Goal: Transaction & Acquisition: Book appointment/travel/reservation

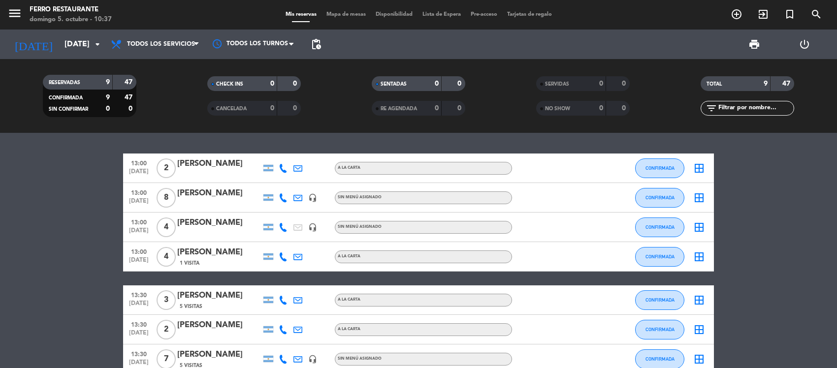
click at [51, 253] on bookings-row "13:00 [DATE] 2 [PERSON_NAME] [PERSON_NAME] CONFIRMADA border_all 13:00 [DATE] 8…" at bounding box center [418, 300] width 837 height 293
click at [0, 212] on bookings-row "13:00 [DATE] 2 [PERSON_NAME] [PERSON_NAME] CONFIRMADA border_all 13:00 [DATE] 8…" at bounding box center [418, 300] width 837 height 293
click at [70, 244] on bookings-row "13:00 [DATE] 2 [PERSON_NAME] [PERSON_NAME] CONFIRMADA border_all 13:00 [DATE] 8…" at bounding box center [418, 300] width 837 height 293
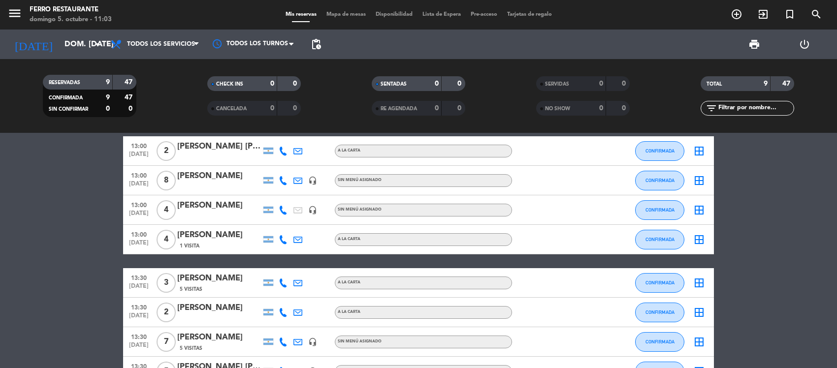
scroll to position [16, 0]
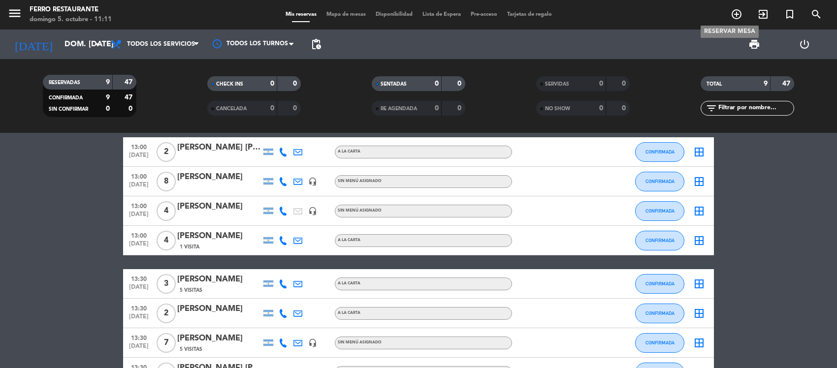
click at [729, 15] on span "add_circle_outline" at bounding box center [736, 14] width 27 height 17
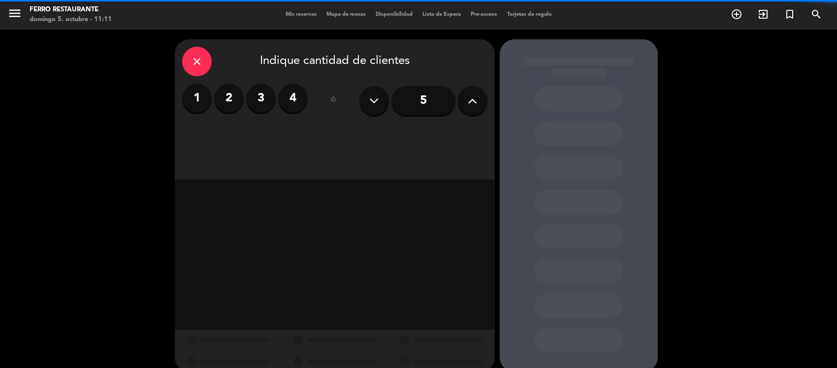
click at [234, 89] on label "2" at bounding box center [229, 99] width 30 height 30
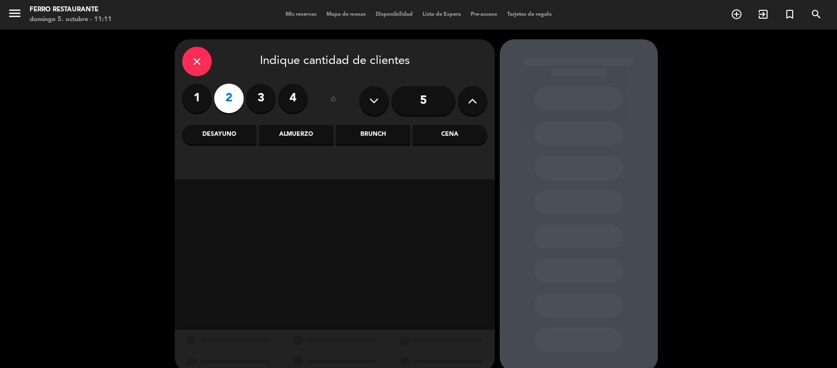
click at [303, 134] on div "Almuerzo" at bounding box center [296, 135] width 74 height 20
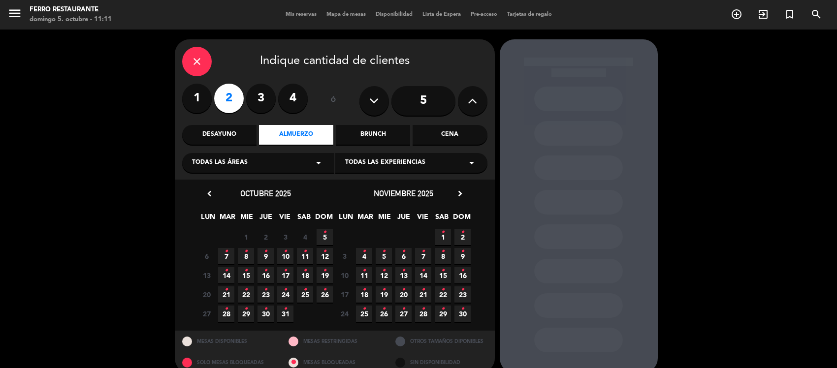
click at [323, 239] on icon "•" at bounding box center [324, 232] width 3 height 16
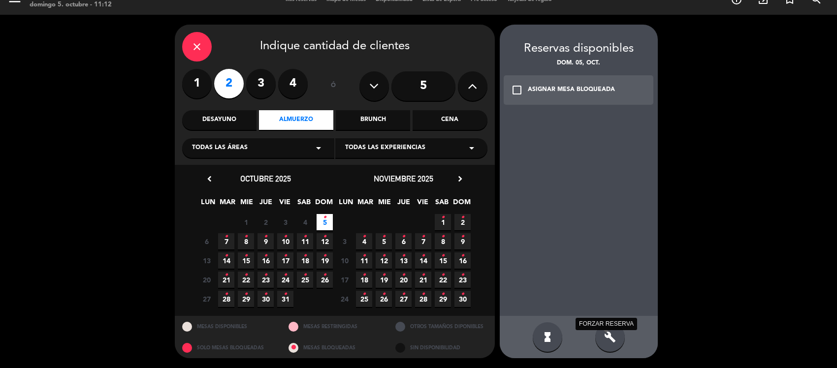
click at [613, 338] on icon "build" at bounding box center [610, 337] width 12 height 12
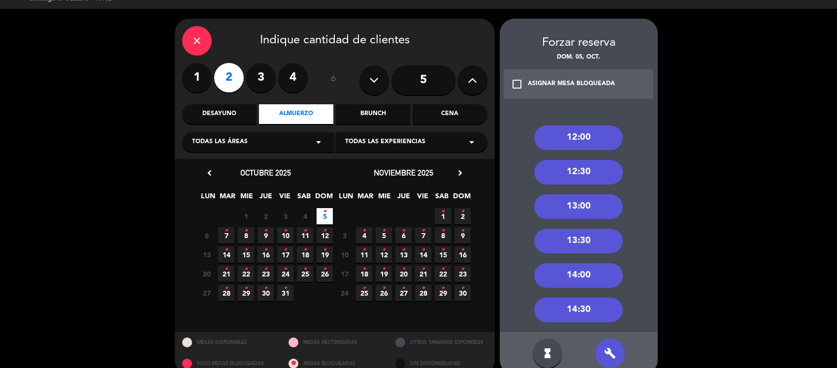
click at [586, 210] on div "13:00" at bounding box center [578, 206] width 89 height 25
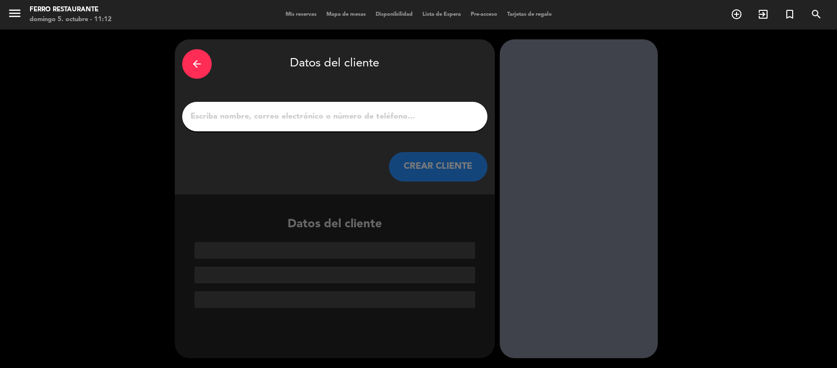
scroll to position [0, 0]
drag, startPoint x: 314, startPoint y: 110, endPoint x: 314, endPoint y: 119, distance: 9.4
click at [314, 119] on div at bounding box center [334, 117] width 305 height 30
click at [314, 119] on input "1" at bounding box center [335, 117] width 290 height 14
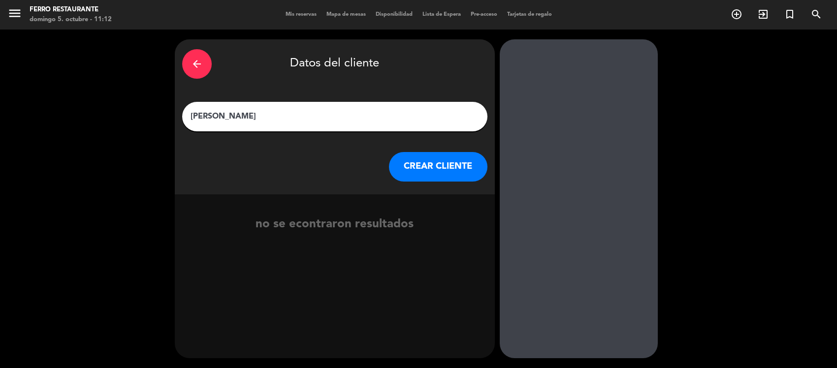
type input "[PERSON_NAME]"
click at [427, 182] on button "CREAR CLIENTE" at bounding box center [438, 167] width 98 height 30
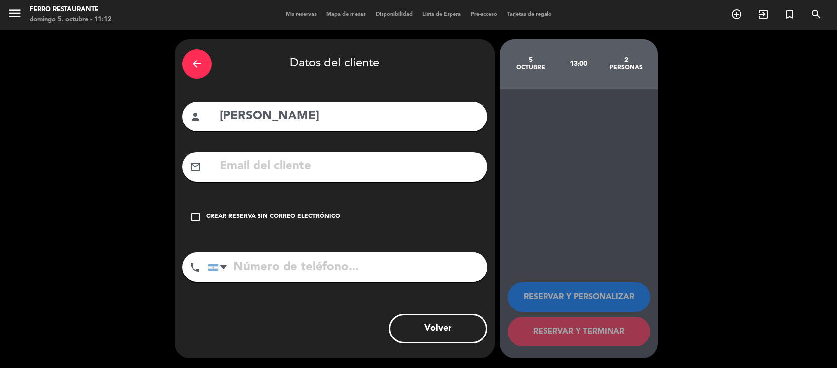
click at [286, 177] on input "text" at bounding box center [349, 167] width 261 height 20
paste input "[EMAIL_ADDRESS][DOMAIN_NAME]"
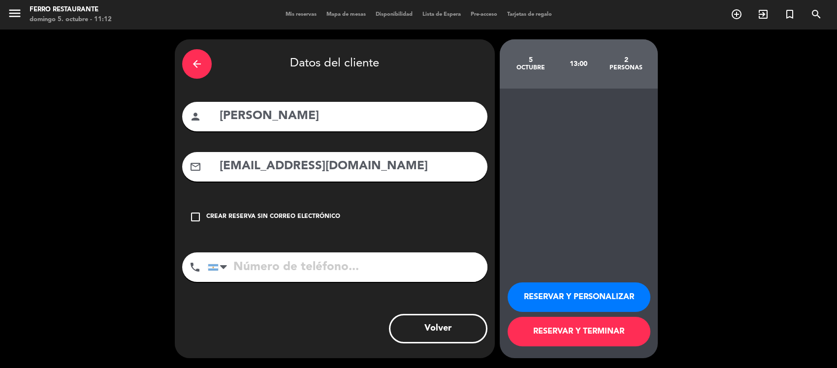
type input "[EMAIL_ADDRESS][DOMAIN_NAME]"
click at [329, 282] on input "tel" at bounding box center [348, 268] width 280 height 30
paste input "[PHONE_NUMBER]"
type input "[PHONE_NUMBER]"
click at [530, 329] on button "RESERVAR Y TERMINAR" at bounding box center [579, 332] width 143 height 30
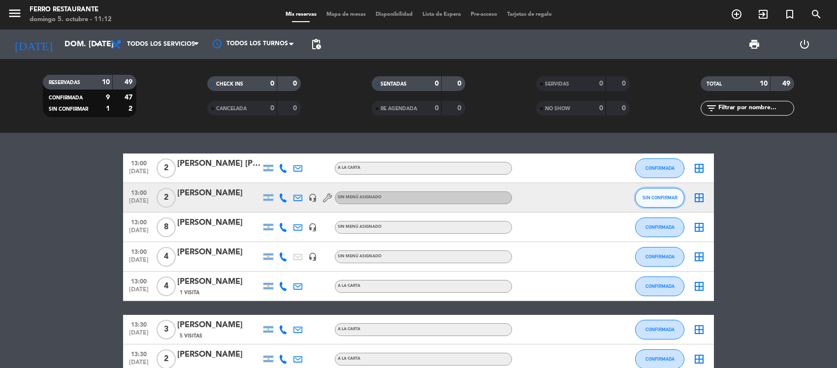
click at [655, 200] on span "SIN CONFIRMAR" at bounding box center [659, 197] width 35 height 5
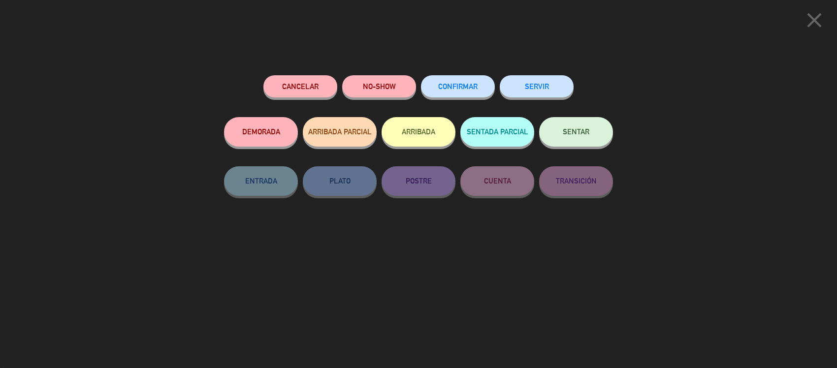
click at [457, 82] on button "CONFIRMAR" at bounding box center [458, 86] width 74 height 22
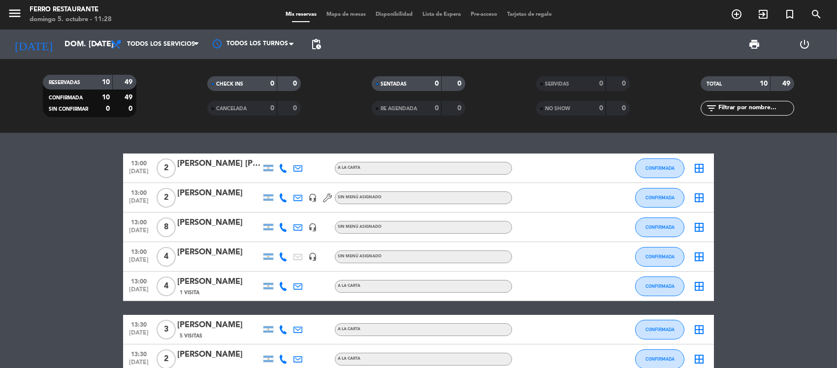
click at [37, 245] on bookings-row "13:00 [DATE] 2 [PERSON_NAME] [PERSON_NAME] CONFIRMADA border_all 13:00 [DATE] 2…" at bounding box center [418, 315] width 837 height 323
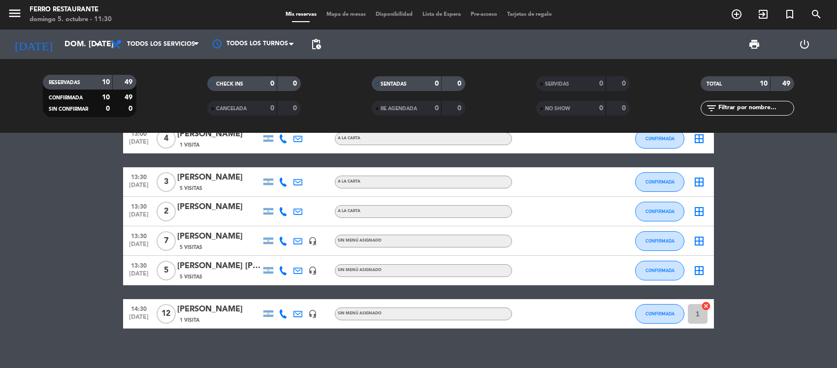
scroll to position [169, 0]
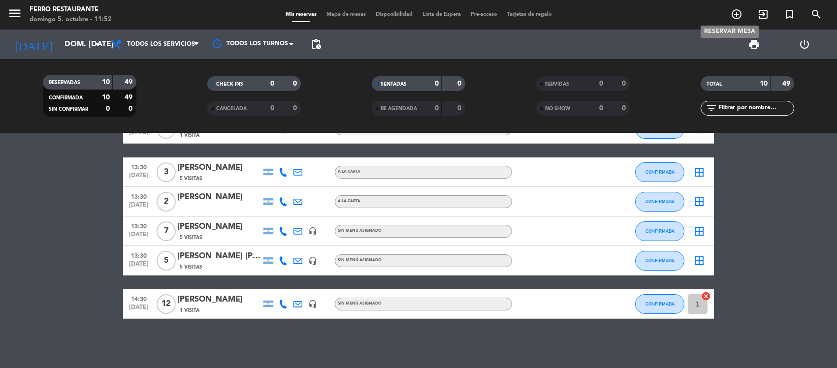
click at [741, 10] on icon "add_circle_outline" at bounding box center [737, 14] width 12 height 12
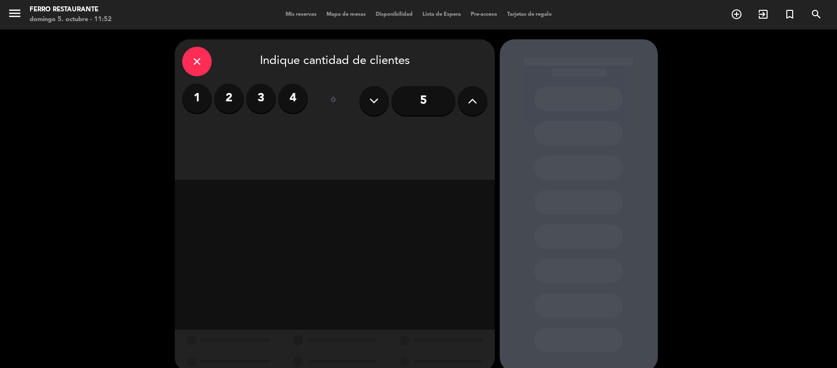
click at [284, 102] on label "4" at bounding box center [293, 99] width 30 height 30
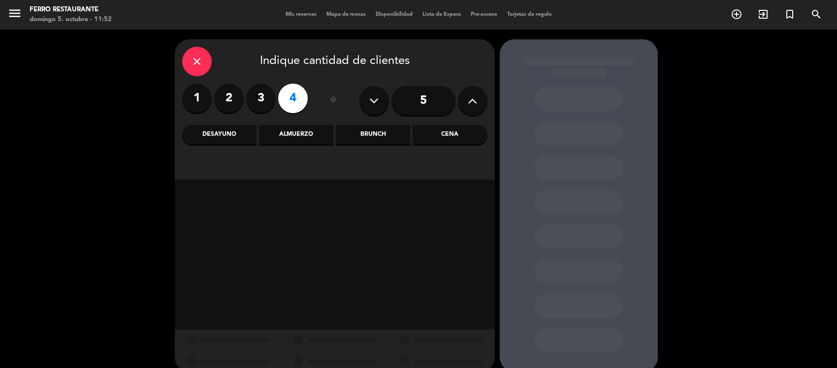
click at [288, 131] on div "Almuerzo" at bounding box center [296, 135] width 74 height 20
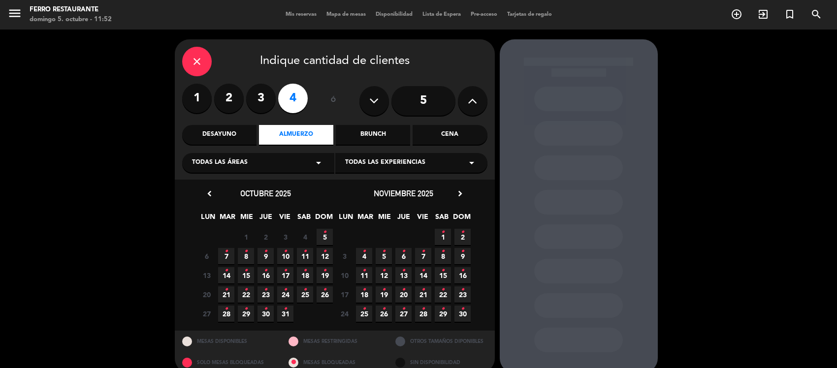
click at [325, 238] on icon "•" at bounding box center [324, 232] width 3 height 16
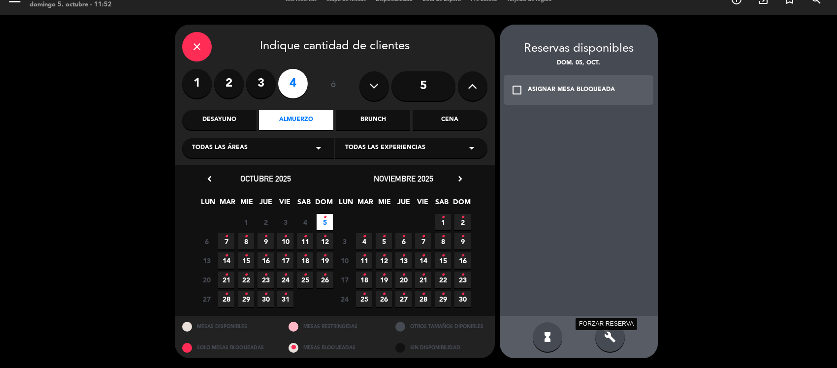
click at [608, 340] on icon "build" at bounding box center [610, 337] width 12 height 12
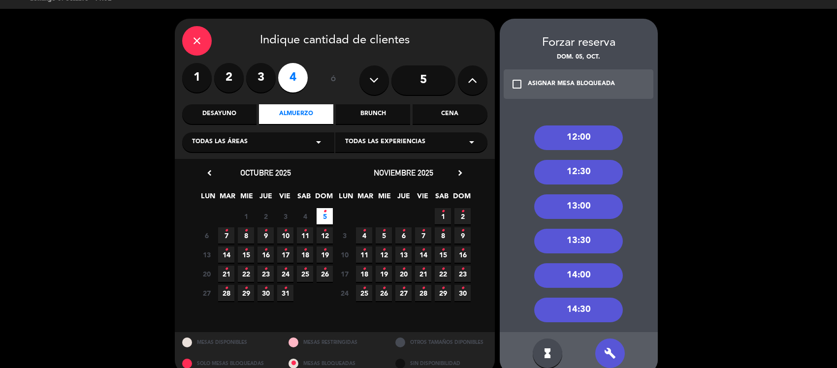
click at [574, 214] on div "13:00" at bounding box center [578, 206] width 89 height 25
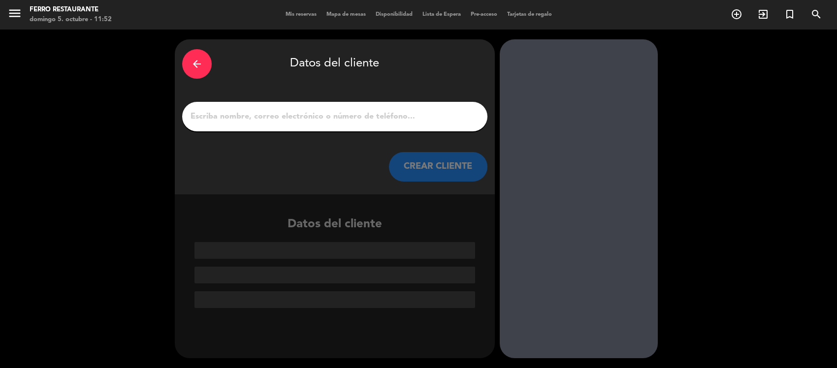
click at [329, 129] on div at bounding box center [334, 117] width 305 height 30
click at [328, 120] on input "1" at bounding box center [335, 117] width 290 height 14
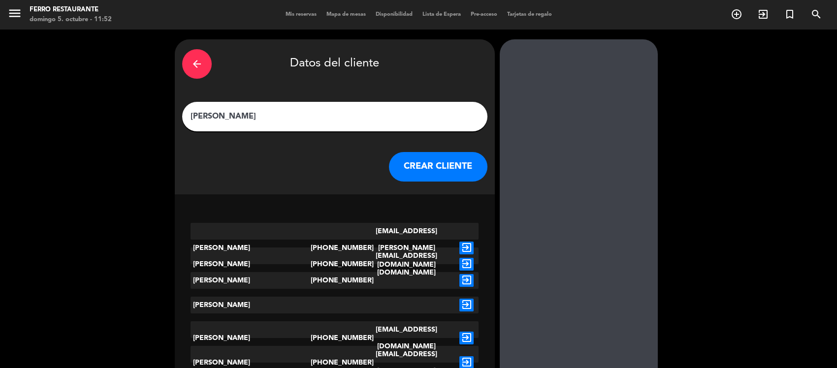
type input "[PERSON_NAME]"
click at [472, 335] on icon "exit_to_app" at bounding box center [466, 338] width 14 height 13
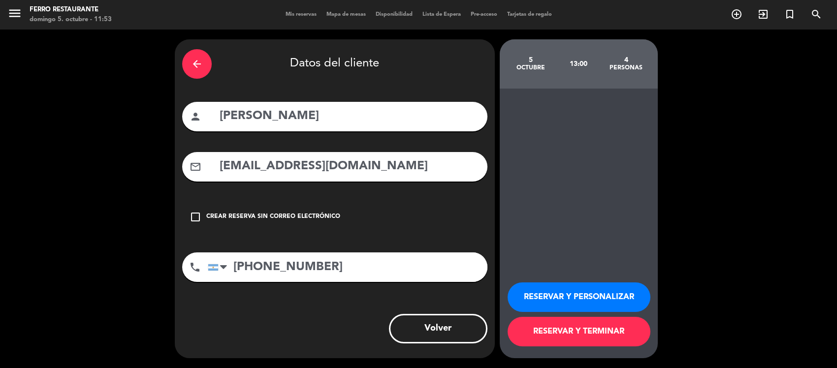
click at [537, 326] on button "RESERVAR Y TERMINAR" at bounding box center [579, 332] width 143 height 30
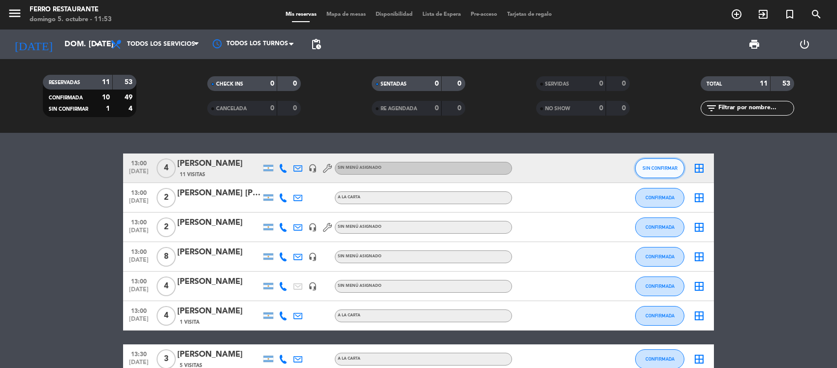
click at [645, 170] on span "SIN CONFIRMAR" at bounding box center [659, 167] width 35 height 5
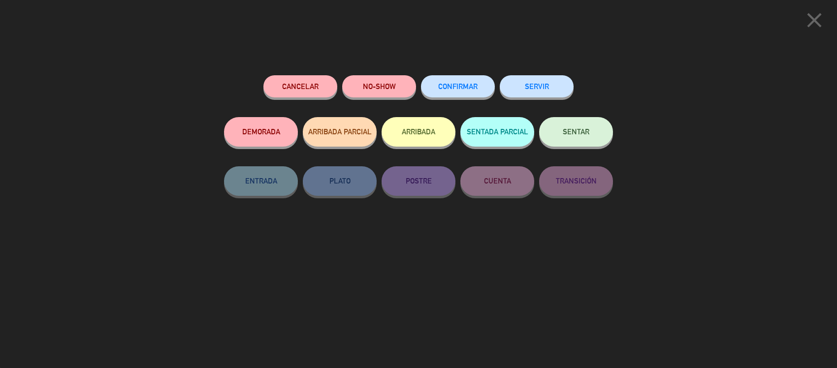
click at [439, 83] on button "CONFIRMAR" at bounding box center [458, 86] width 74 height 22
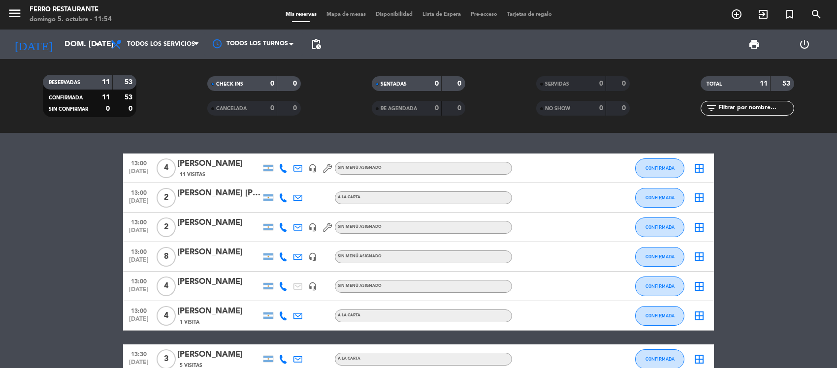
click at [47, 280] on bookings-row "13:00 [DATE] 4 [PERSON_NAME] 11 Visitas headset_mic Sin menú asignado CONFIRMAD…" at bounding box center [418, 330] width 837 height 352
click at [37, 322] on bookings-row "13:00 [DATE] 4 [PERSON_NAME] 11 Visitas headset_mic Sin menú asignado CONFIRMAD…" at bounding box center [418, 330] width 837 height 352
click at [320, 39] on span "pending_actions" at bounding box center [316, 44] width 12 height 12
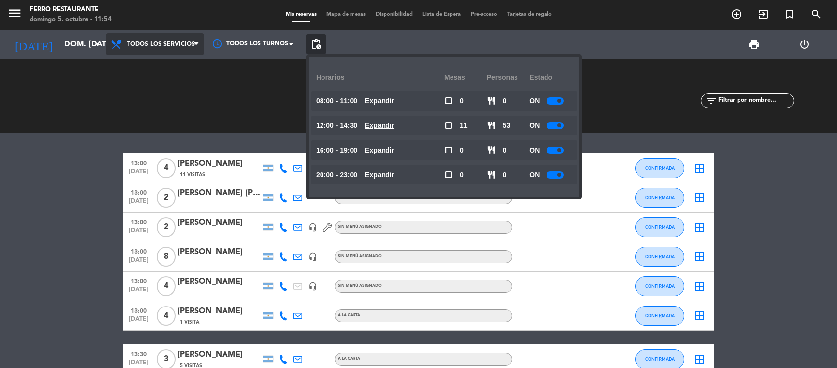
click at [158, 50] on span "Todos los servicios" at bounding box center [155, 44] width 98 height 22
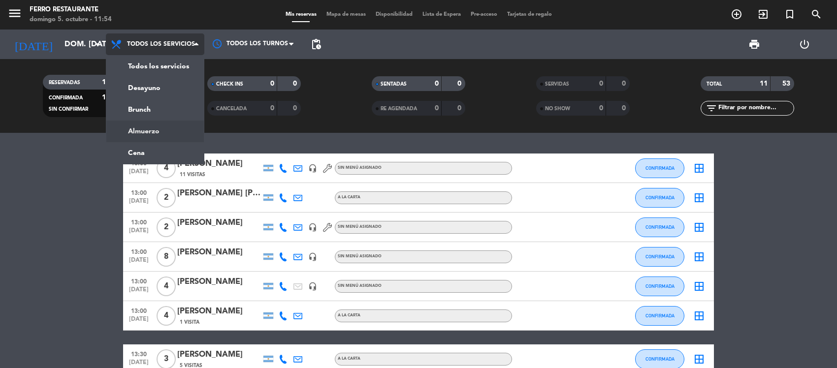
click at [149, 133] on ng-component "menu Ferro Restaurante [PERSON_NAME] 5. octubre - 11:54 Mis reservas Mapa de me…" at bounding box center [418, 184] width 837 height 368
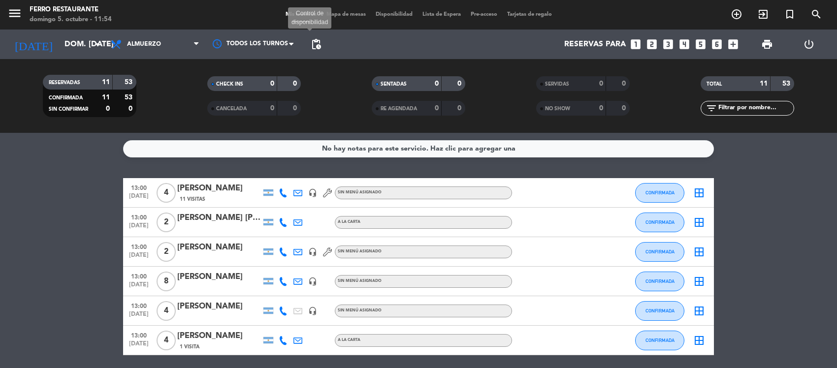
click at [314, 42] on span "pending_actions" at bounding box center [316, 44] width 12 height 12
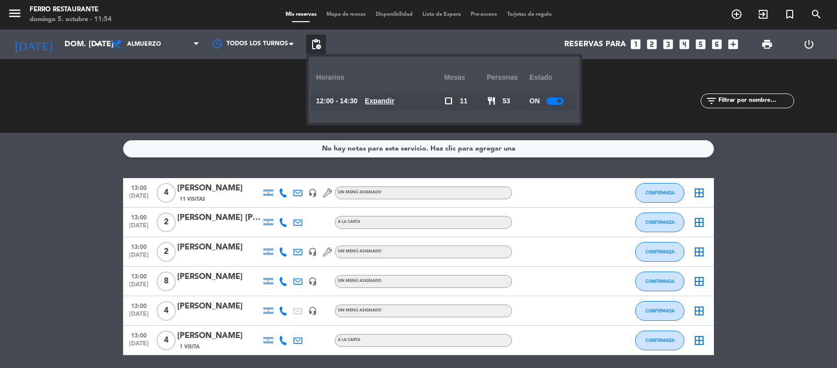
click at [562, 99] on div at bounding box center [554, 100] width 17 height 7
click at [80, 202] on bookings-row "13:00 [DATE] 4 [PERSON_NAME] 11 Visitas headset_mic Sin menú asignado CONFIRMAD…" at bounding box center [418, 354] width 837 height 352
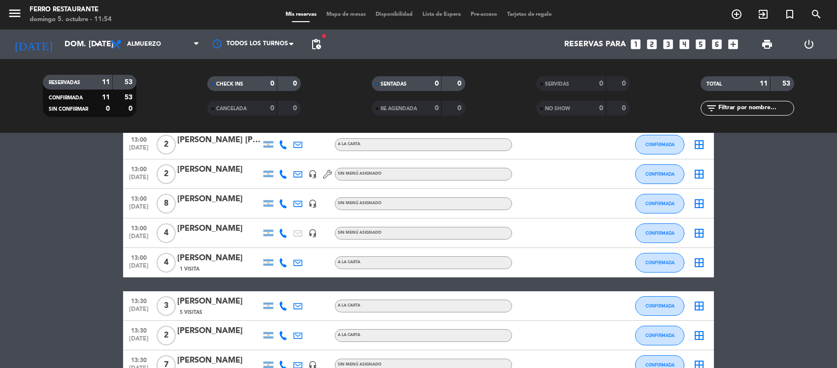
scroll to position [75, 0]
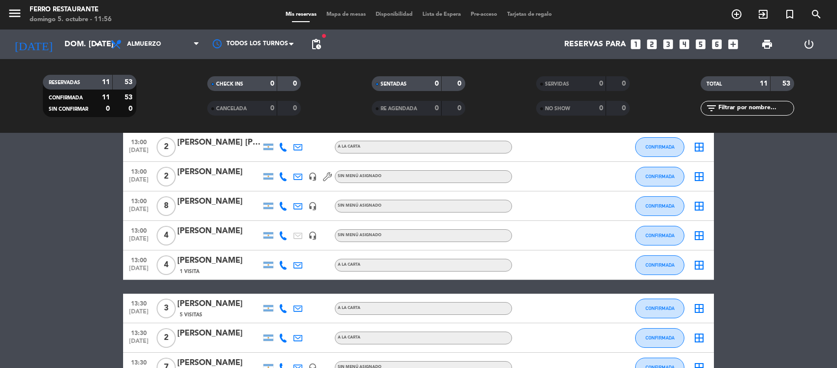
click at [695, 47] on icon "looks_5" at bounding box center [700, 44] width 13 height 13
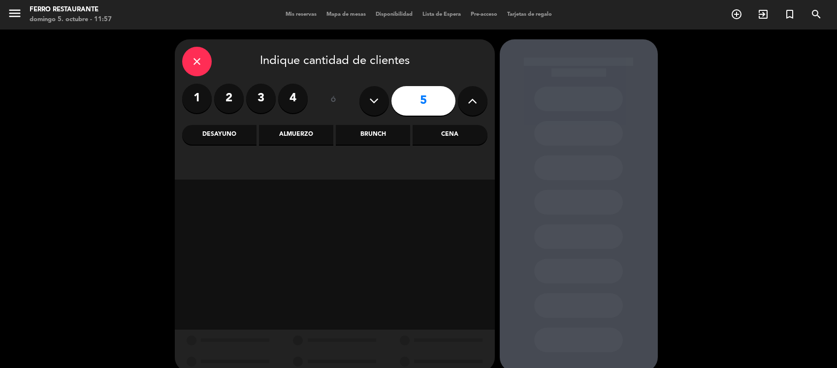
click at [304, 141] on div "Almuerzo" at bounding box center [296, 135] width 74 height 20
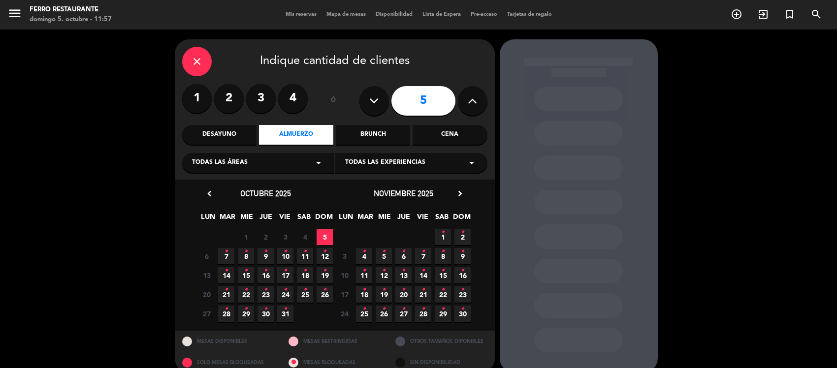
click at [325, 242] on span "5" at bounding box center [325, 237] width 16 height 16
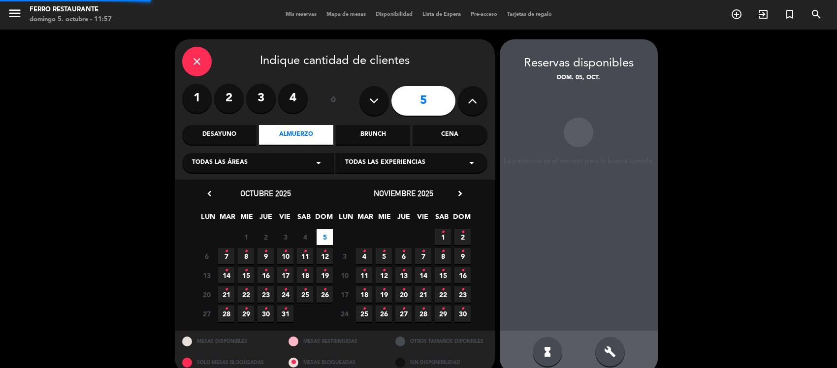
scroll to position [21, 0]
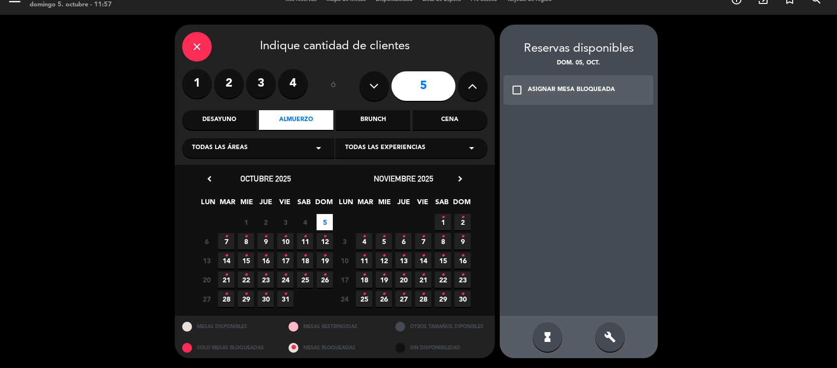
click at [542, 85] on div "ASIGNAR MESA BLOQUEADA" at bounding box center [571, 90] width 87 height 10
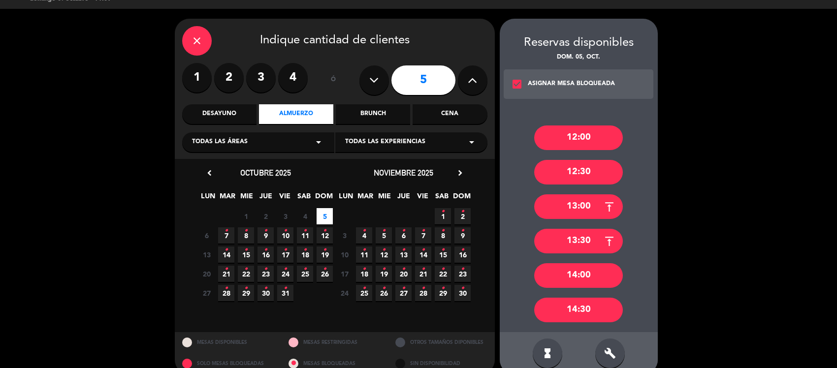
click at [582, 179] on div "12:30" at bounding box center [578, 172] width 89 height 25
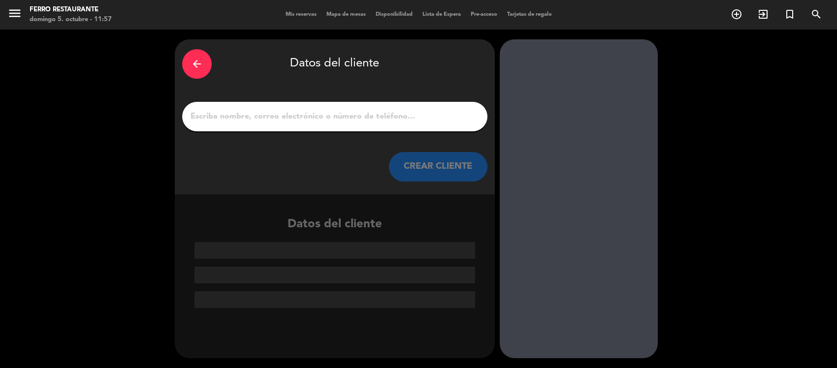
scroll to position [0, 0]
click at [372, 114] on div at bounding box center [334, 117] width 305 height 30
click at [370, 121] on input "1" at bounding box center [335, 117] width 290 height 14
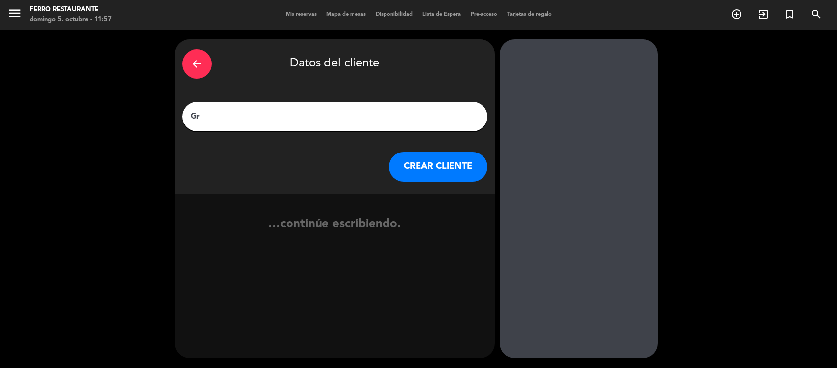
type input "G"
type input "[PERSON_NAME]"
click at [407, 174] on button "CREAR CLIENTE" at bounding box center [438, 167] width 98 height 30
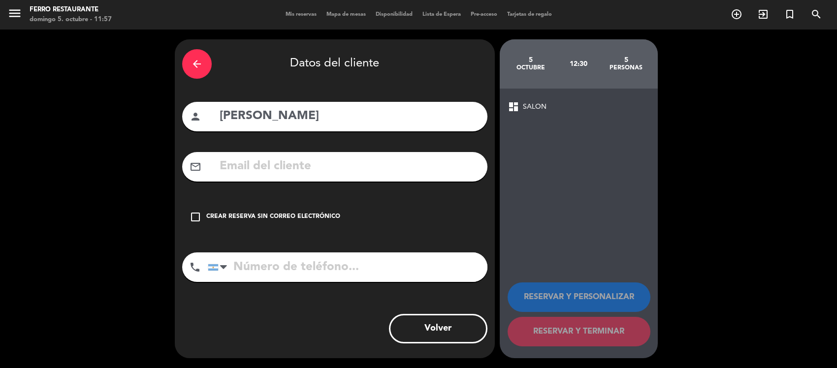
click at [407, 174] on input "text" at bounding box center [349, 167] width 261 height 20
paste input "[EMAIL_ADDRESS][DOMAIN_NAME]"
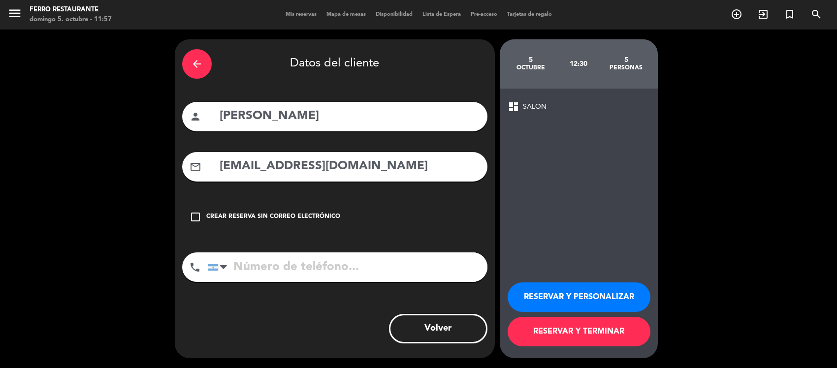
type input "[EMAIL_ADDRESS][DOMAIN_NAME]"
click at [255, 282] on input "tel" at bounding box center [348, 268] width 280 height 30
type input "3794325451"
click at [554, 329] on button "RESERVAR Y TERMINAR" at bounding box center [579, 332] width 143 height 30
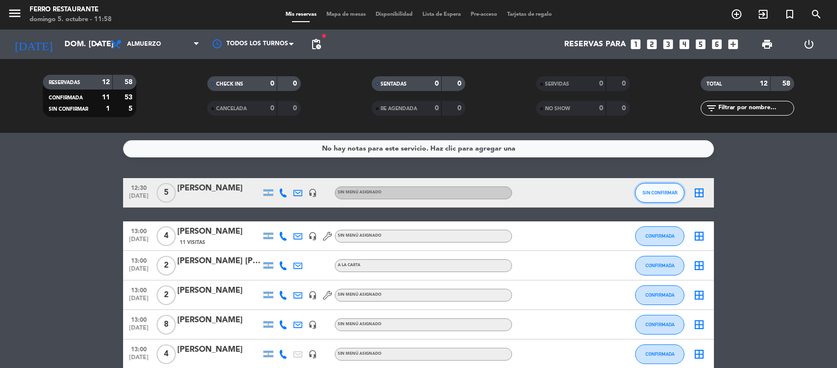
click at [656, 195] on span "SIN CONFIRMAR" at bounding box center [659, 192] width 35 height 5
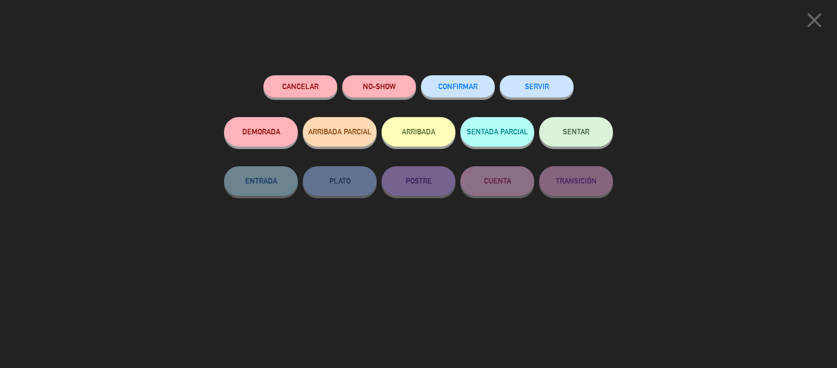
click at [448, 86] on span "CONFIRMAR" at bounding box center [457, 86] width 39 height 8
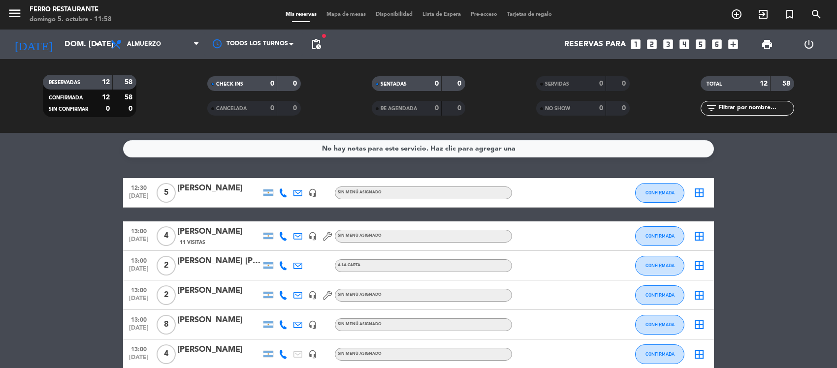
click at [697, 48] on icon "looks_5" at bounding box center [700, 44] width 13 height 13
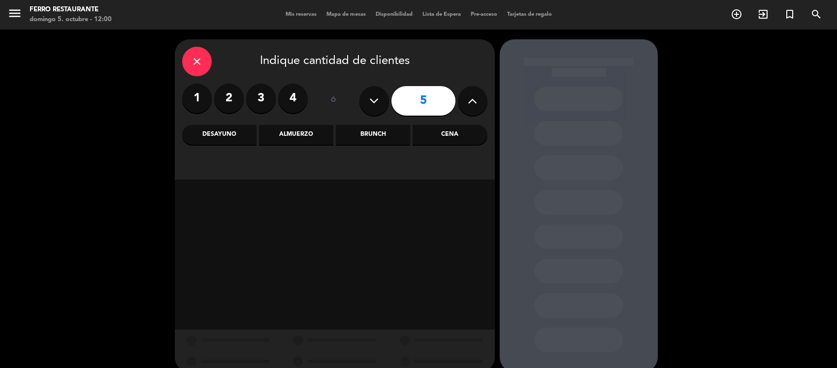
click at [305, 138] on div "Almuerzo" at bounding box center [296, 135] width 74 height 20
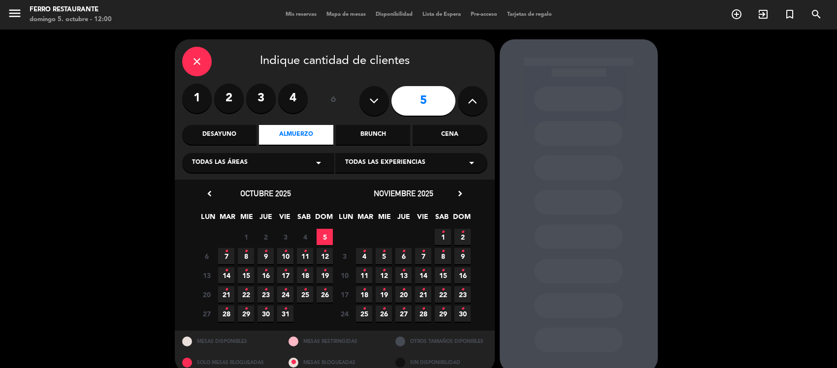
click at [325, 241] on span "5" at bounding box center [325, 237] width 16 height 16
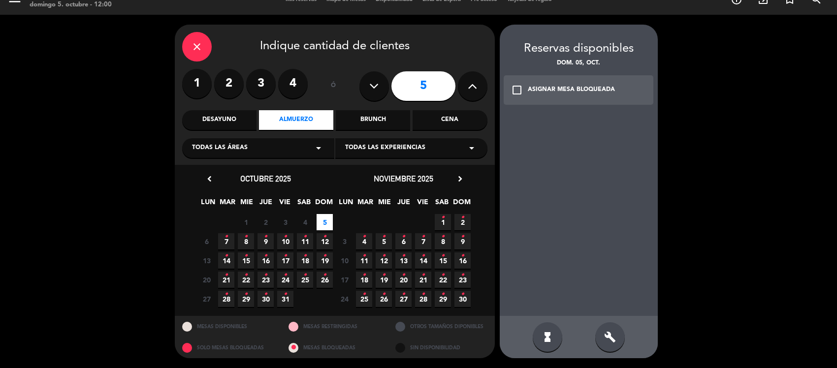
click at [578, 87] on div "ASIGNAR MESA BLOQUEADA" at bounding box center [571, 90] width 87 height 10
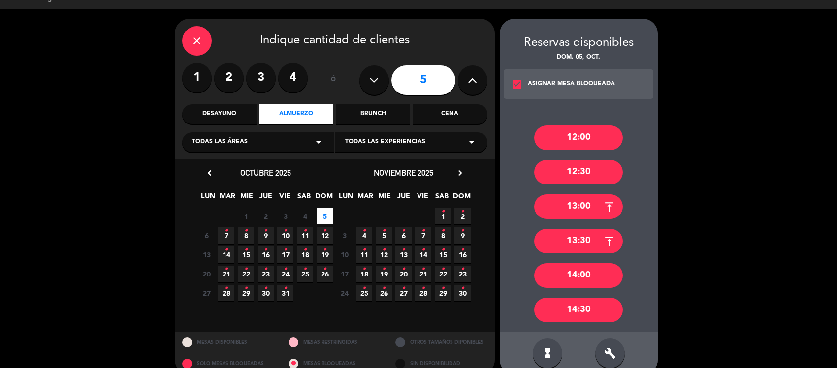
click at [560, 185] on div "12:30" at bounding box center [578, 172] width 89 height 25
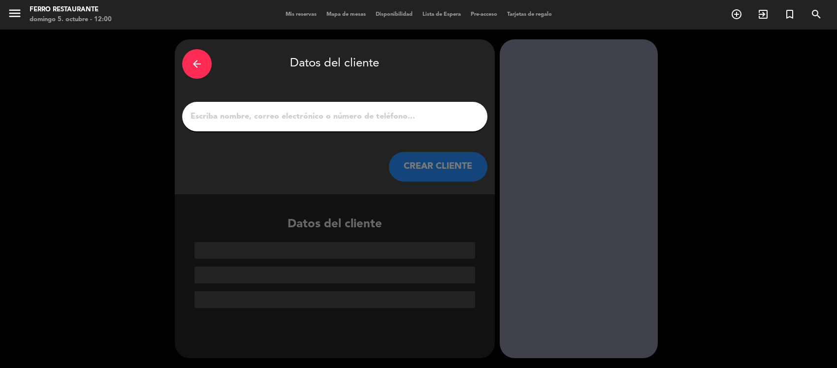
scroll to position [0, 0]
click at [274, 124] on input "1" at bounding box center [335, 117] width 290 height 14
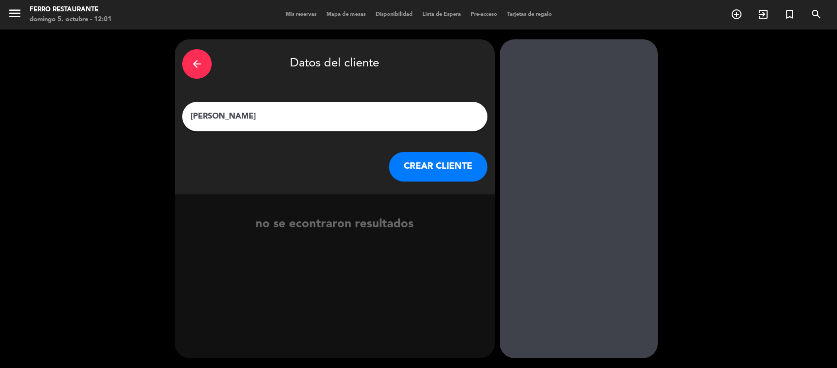
type input "[PERSON_NAME]"
click at [430, 181] on button "CREAR CLIENTE" at bounding box center [438, 167] width 98 height 30
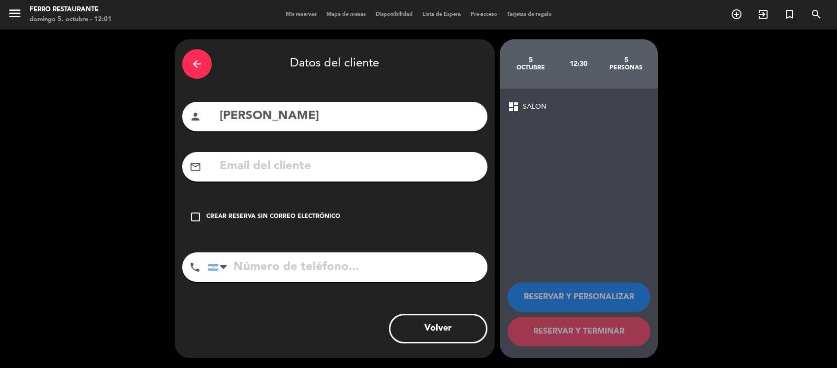
click at [430, 177] on input "text" at bounding box center [349, 167] width 261 height 20
click at [196, 223] on icon "check_box_outline_blank" at bounding box center [196, 217] width 12 height 12
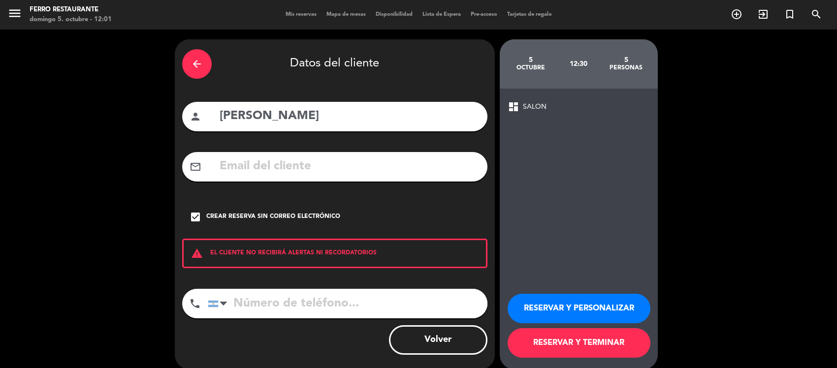
click at [250, 319] on input "tel" at bounding box center [348, 304] width 280 height 30
type input "3794509710"
click at [582, 358] on button "RESERVAR Y TERMINAR" at bounding box center [579, 343] width 143 height 30
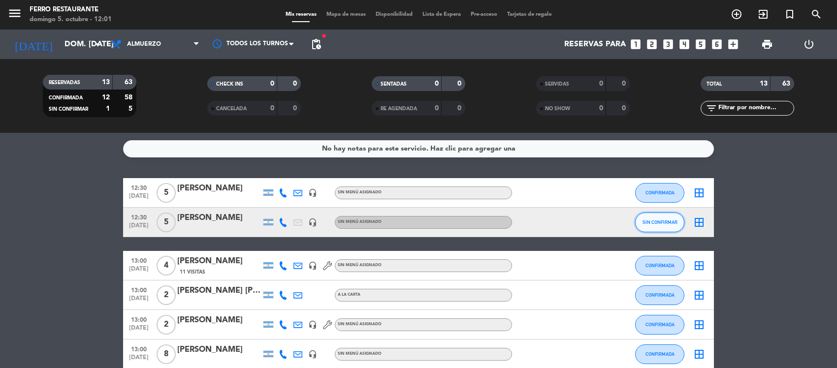
click at [652, 225] on span "SIN CONFIRMAR" at bounding box center [659, 222] width 35 height 5
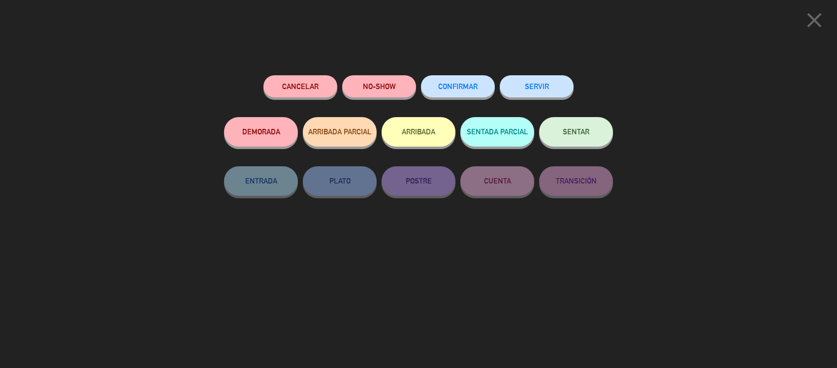
click at [475, 84] on button "CONFIRMAR" at bounding box center [458, 86] width 74 height 22
